Goal: Task Accomplishment & Management: Manage account settings

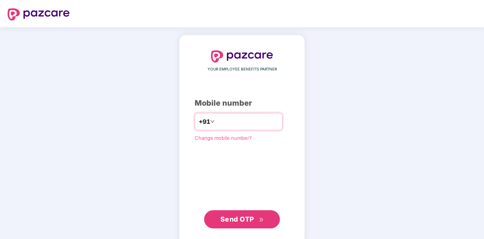
type input "**********"
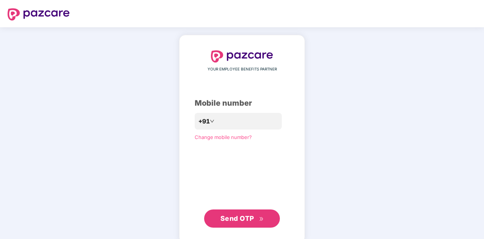
click at [244, 216] on span "Send OTP" at bounding box center [238, 218] width 34 height 8
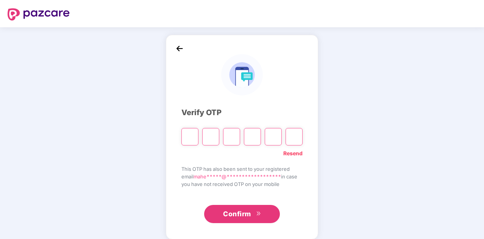
type input "*"
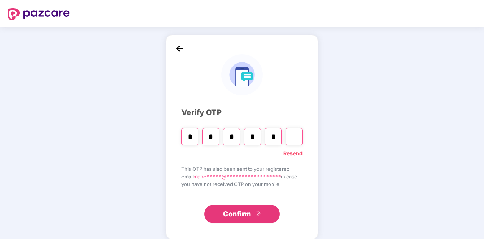
type input "*"
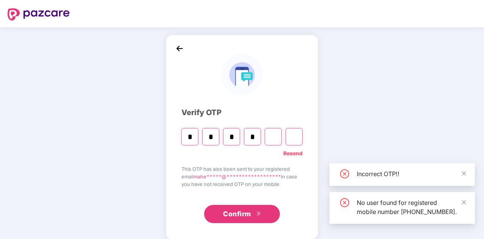
type input "*"
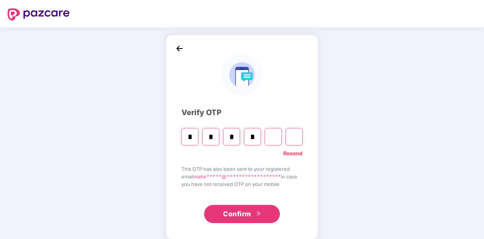
type input "*"
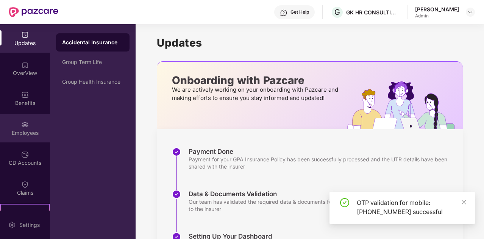
click at [23, 121] on img at bounding box center [25, 125] width 8 height 8
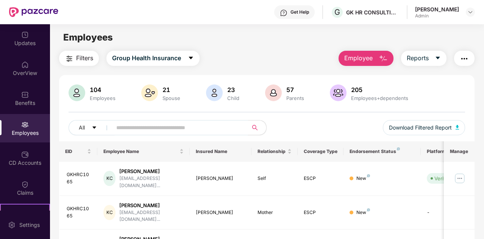
click at [207, 128] on input "text" at bounding box center [177, 127] width 122 height 11
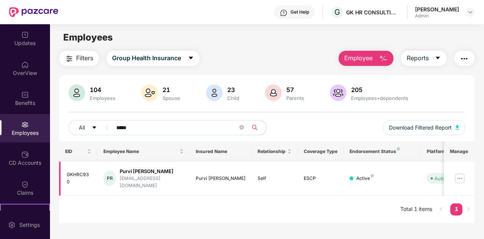
type input "*****"
click at [460, 177] on img at bounding box center [460, 178] width 12 height 12
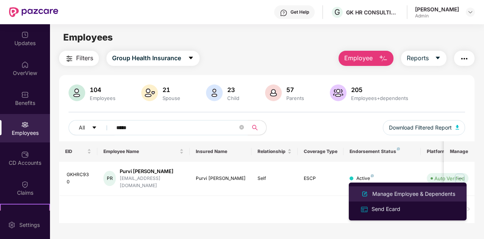
click at [408, 197] on div "Manage Employee & Dependents" at bounding box center [414, 194] width 86 height 8
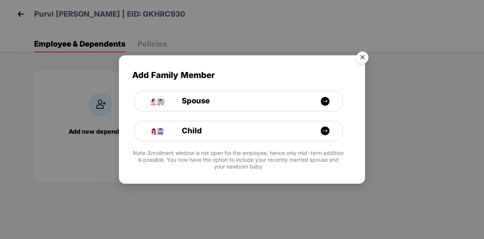
click at [366, 57] on img "Close" at bounding box center [362, 58] width 21 height 21
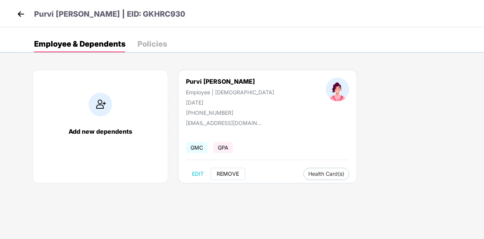
click at [234, 172] on span "REMOVE" at bounding box center [228, 174] width 22 height 6
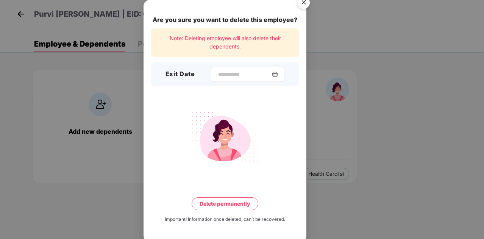
click at [279, 79] on div at bounding box center [248, 74] width 74 height 15
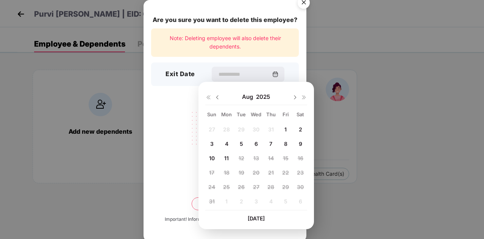
click at [258, 142] on span "6" at bounding box center [256, 144] width 3 height 6
type input "**********"
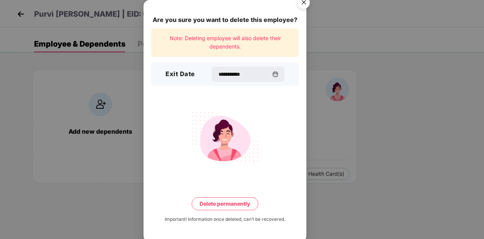
click at [227, 207] on button "Delete permanently" at bounding box center [225, 203] width 67 height 13
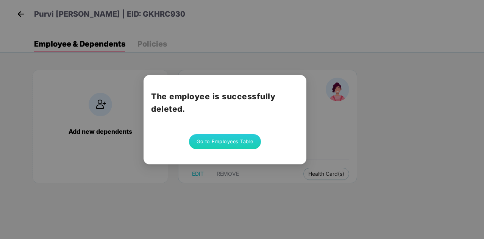
click at [209, 145] on button "Go to Employees Table" at bounding box center [225, 141] width 72 height 15
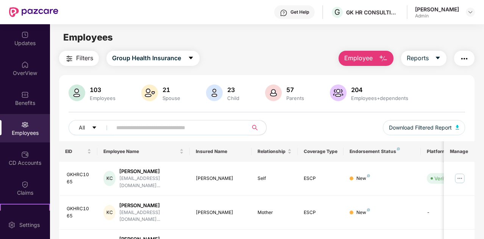
click at [153, 125] on input "text" at bounding box center [177, 127] width 122 height 11
type input "******"
click at [458, 175] on img at bounding box center [460, 178] width 12 height 12
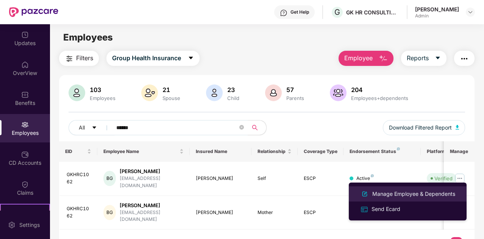
click at [411, 193] on div "Manage Employee & Dependents" at bounding box center [414, 194] width 86 height 8
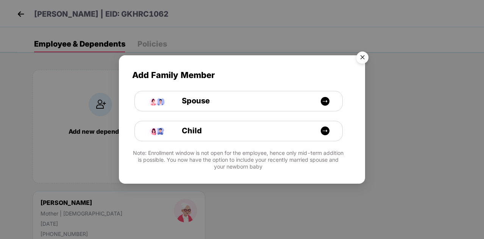
click at [364, 52] on img "Close" at bounding box center [362, 58] width 21 height 21
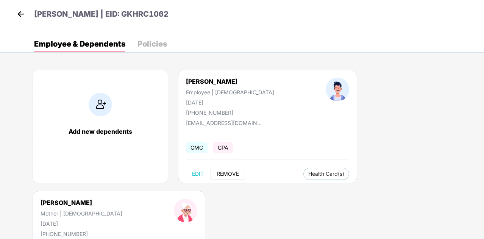
click at [230, 173] on span "REMOVE" at bounding box center [228, 174] width 22 height 6
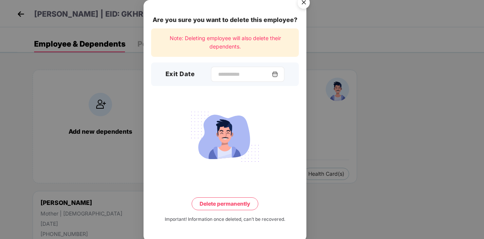
click at [278, 75] on img at bounding box center [275, 74] width 6 height 6
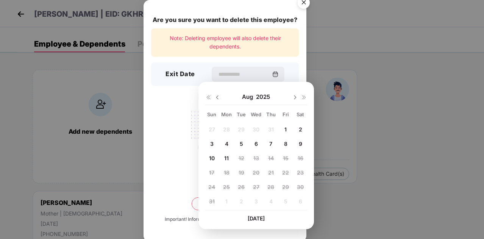
click at [270, 146] on span "7" at bounding box center [270, 144] width 3 height 6
type input "**********"
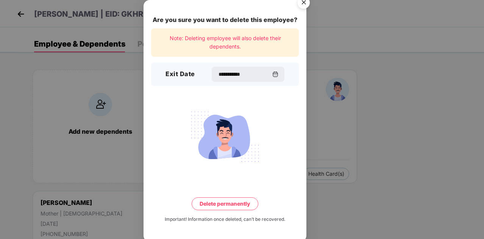
click at [229, 201] on button "Delete permanently" at bounding box center [225, 203] width 67 height 13
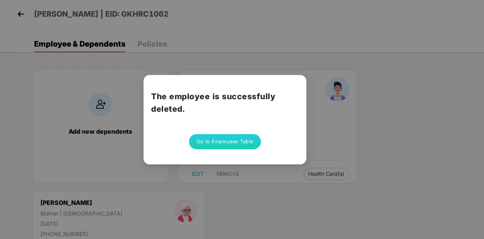
click at [232, 146] on button "Go to Employees Table" at bounding box center [225, 141] width 72 height 15
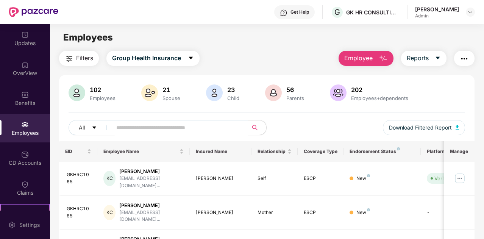
click at [221, 124] on input "text" at bounding box center [177, 127] width 122 height 11
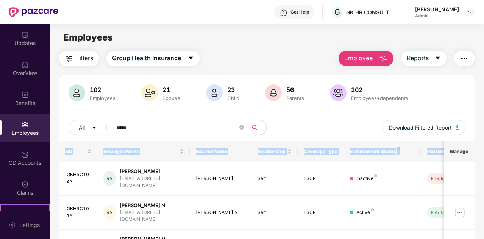
drag, startPoint x: 482, startPoint y: 130, endPoint x: 485, endPoint y: 146, distance: 16.8
click at [484, 146] on html "Get Help G GK HR CONSULTING INDIA PRIVATE LIMITED Mahesweta Pattnaik Admin Upda…" at bounding box center [242, 119] width 484 height 239
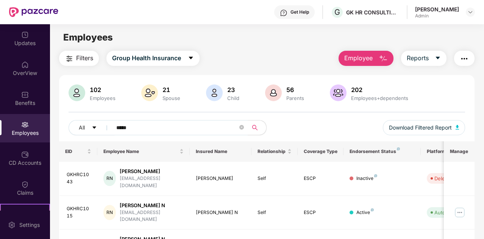
drag, startPoint x: 438, startPoint y: 103, endPoint x: 485, endPoint y: 97, distance: 46.6
click at [484, 97] on html "Get Help G GK HR CONSULTING INDIA PRIVATE LIMITED Mahesweta Pattnaik Admin Upda…" at bounding box center [242, 119] width 484 height 239
drag, startPoint x: 483, startPoint y: 79, endPoint x: 483, endPoint y: 108, distance: 29.2
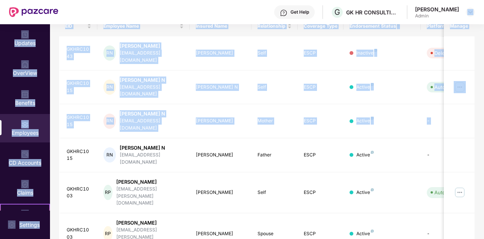
scroll to position [68, 0]
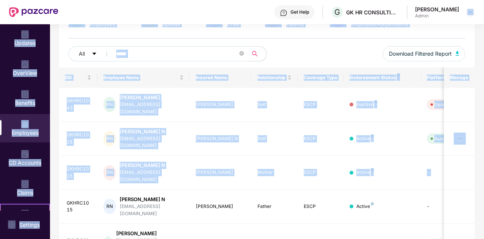
drag, startPoint x: 483, startPoint y: 97, endPoint x: 485, endPoint y: 21, distance: 75.8
click at [484, 21] on html "Get Help G GK HR CONSULTING INDIA PRIVATE LIMITED Mahesweta Pattnaik Admin Upda…" at bounding box center [242, 119] width 484 height 239
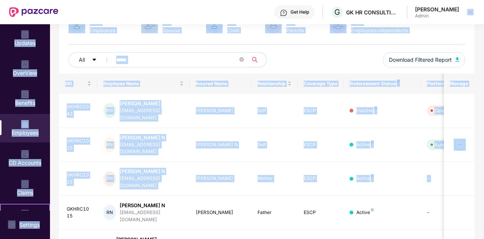
scroll to position [0, 0]
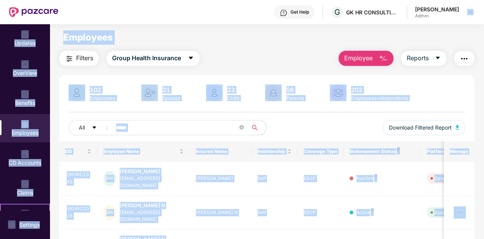
click at [200, 115] on div "102 Employees 21 Spouse 23 Child 56 Parents 202 Employees+dependents All ***** …" at bounding box center [267, 112] width 416 height 57
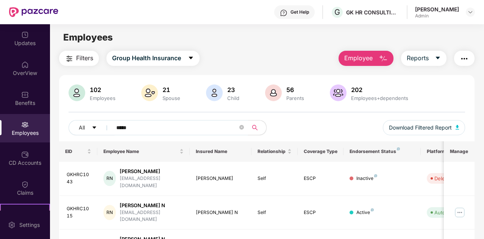
click at [158, 125] on input "*****" at bounding box center [177, 127] width 122 height 11
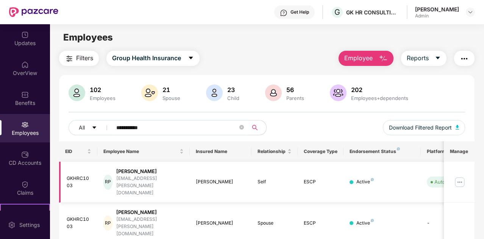
type input "**********"
click at [459, 176] on img at bounding box center [460, 182] width 12 height 12
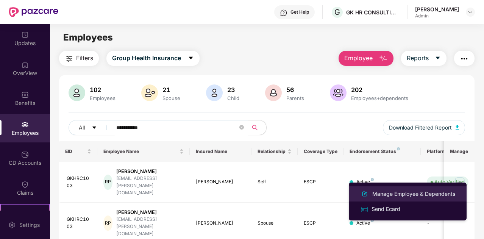
click at [435, 191] on div "Manage Employee & Dependents" at bounding box center [414, 194] width 86 height 8
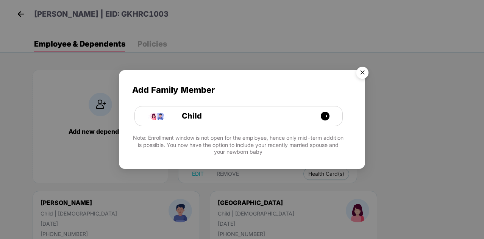
click at [364, 73] on img "Close" at bounding box center [362, 73] width 21 height 21
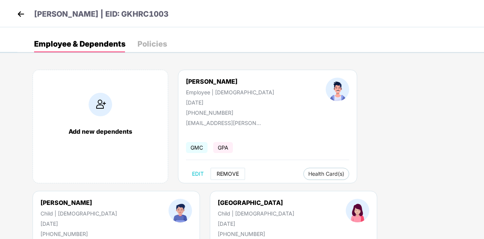
click at [232, 177] on button "REMOVE" at bounding box center [228, 174] width 34 height 12
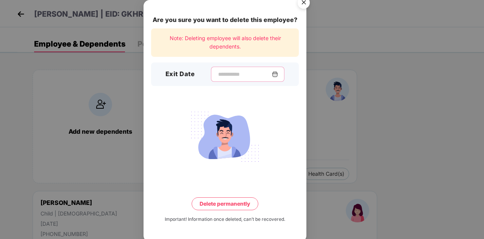
click at [251, 75] on input at bounding box center [244, 74] width 55 height 8
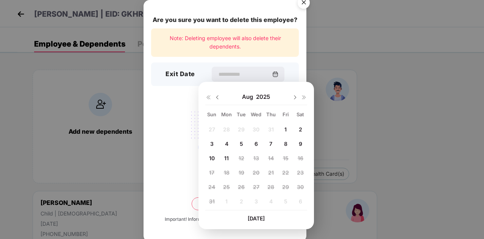
click at [288, 142] on div "8" at bounding box center [285, 143] width 11 height 11
type input "**********"
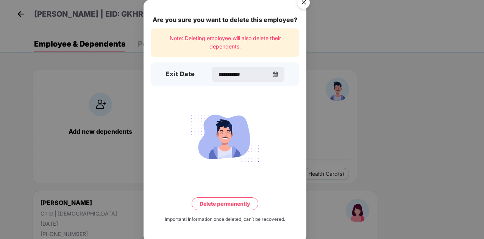
click at [229, 200] on button "Delete permanently" at bounding box center [225, 203] width 67 height 13
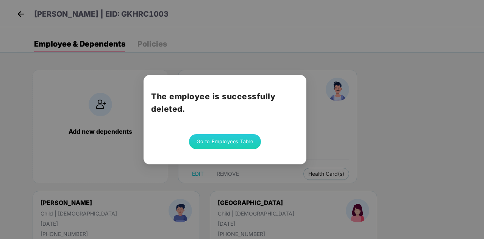
click at [232, 142] on button "Go to Employees Table" at bounding box center [225, 141] width 72 height 15
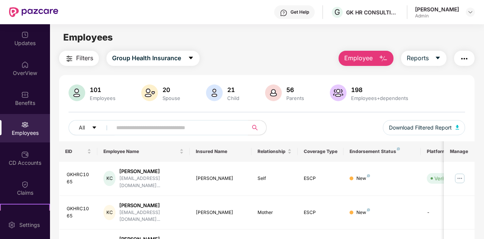
click at [190, 130] on input "text" at bounding box center [177, 127] width 122 height 11
click at [165, 128] on input "text" at bounding box center [177, 127] width 122 height 11
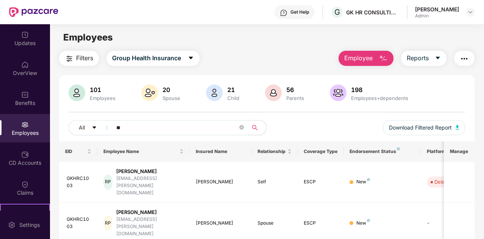
type input "*"
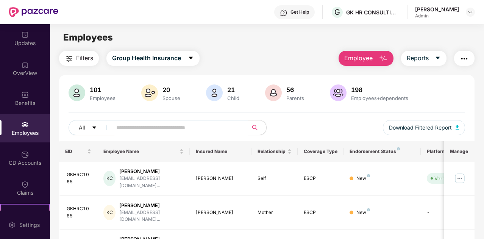
click at [202, 126] on input "text" at bounding box center [177, 127] width 122 height 11
type input "******"
click at [27, 131] on div "Employees" at bounding box center [25, 133] width 50 height 8
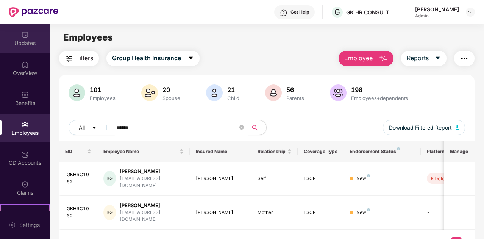
click at [22, 37] on img at bounding box center [25, 35] width 8 height 8
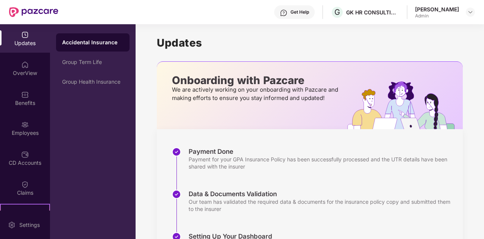
click at [22, 37] on img at bounding box center [25, 35] width 8 height 8
click at [29, 134] on div "Employees" at bounding box center [25, 133] width 50 height 8
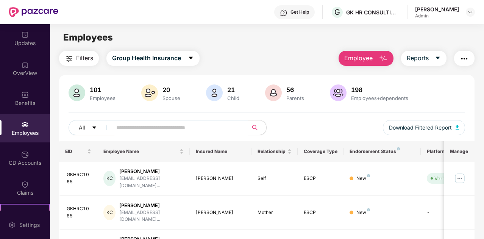
click at [305, 130] on div "All Download Filtered Report" at bounding box center [267, 130] width 397 height 21
